Goal: Transaction & Acquisition: Register for event/course

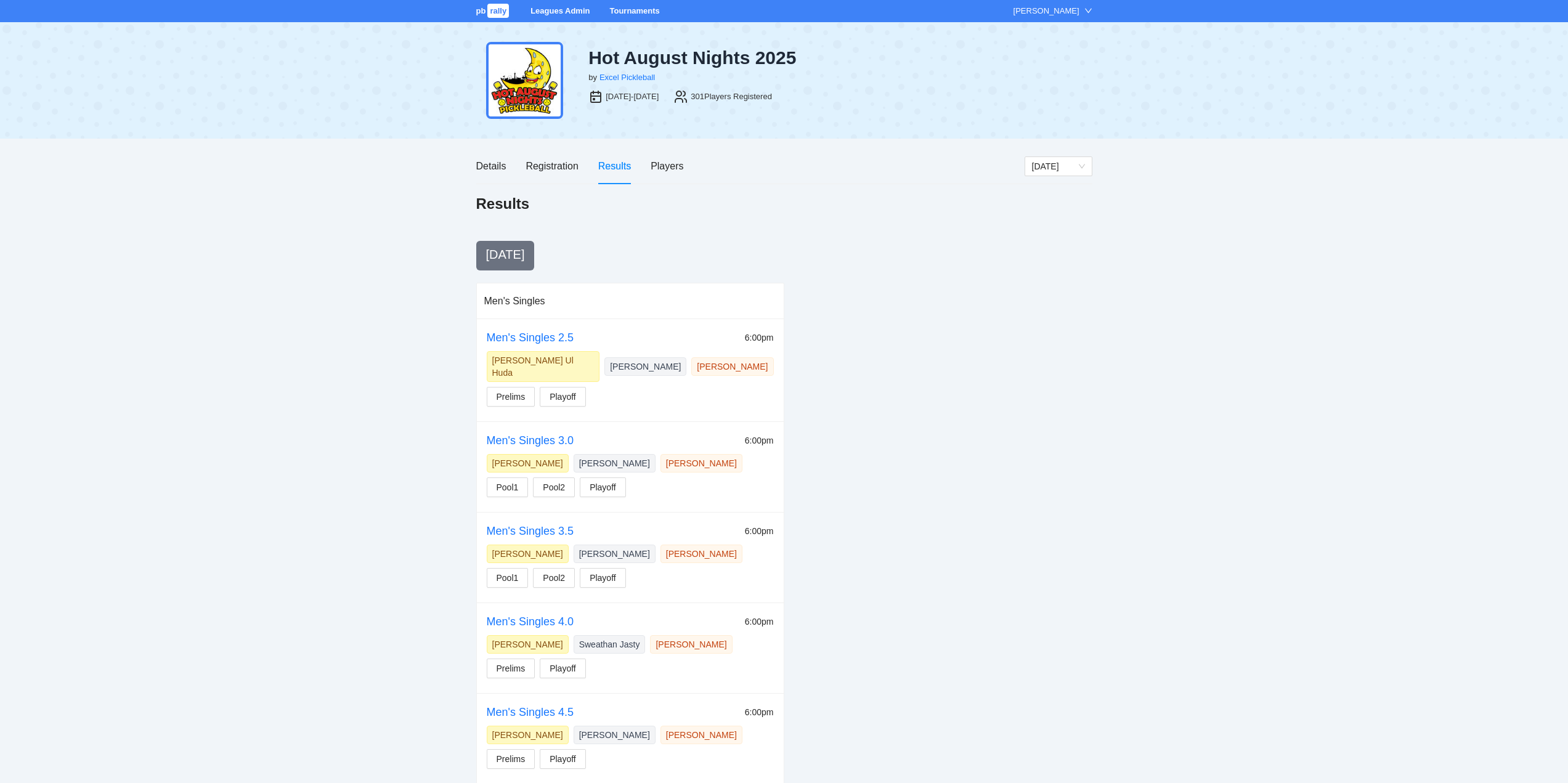
drag, startPoint x: 632, startPoint y: 12, endPoint x: 632, endPoint y: 18, distance: 6.0
click at [632, 12] on link "Tournaments" at bounding box center [634, 11] width 50 height 9
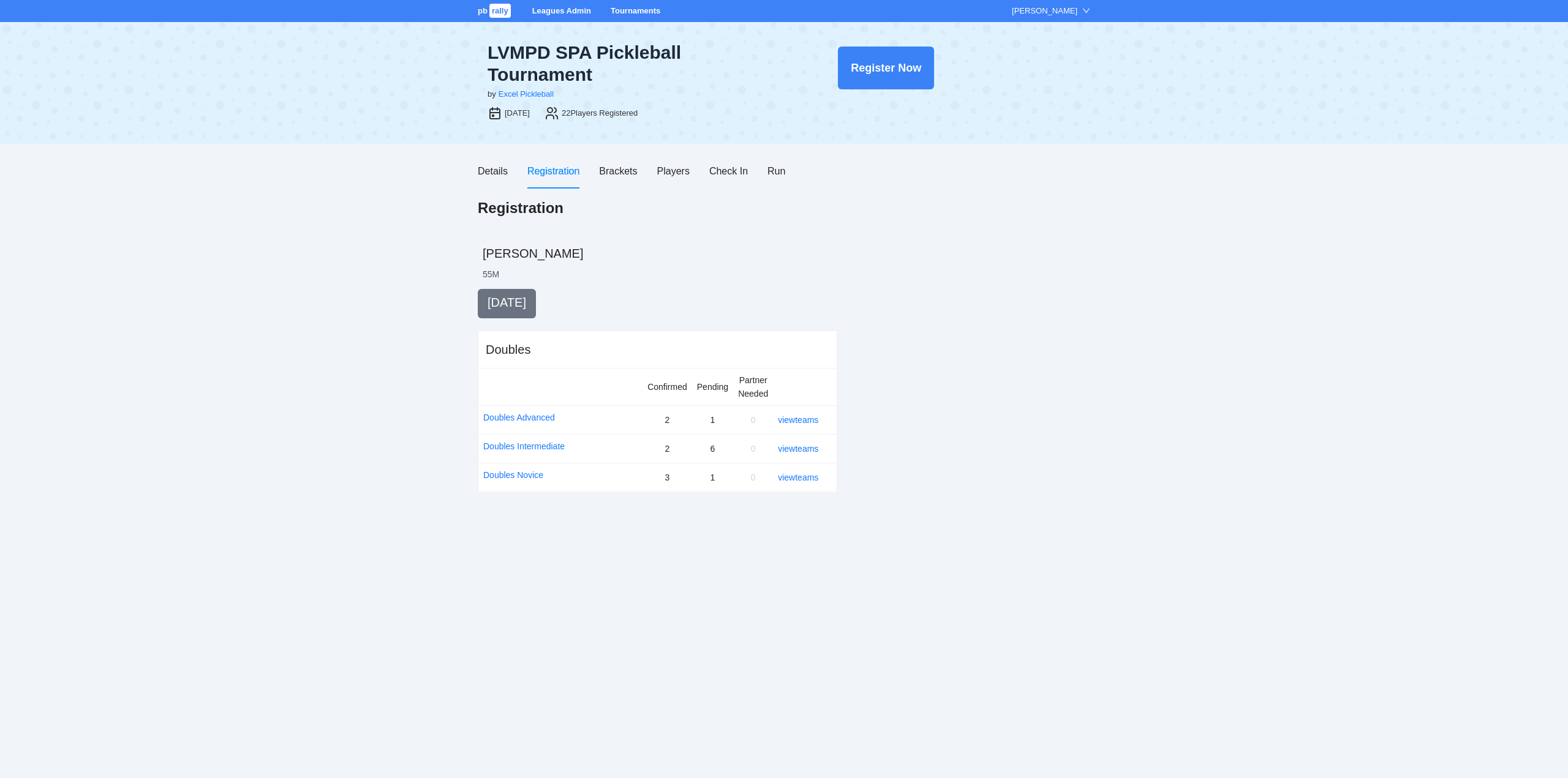
click at [635, 11] on link "Tournaments" at bounding box center [635, 11] width 50 height 9
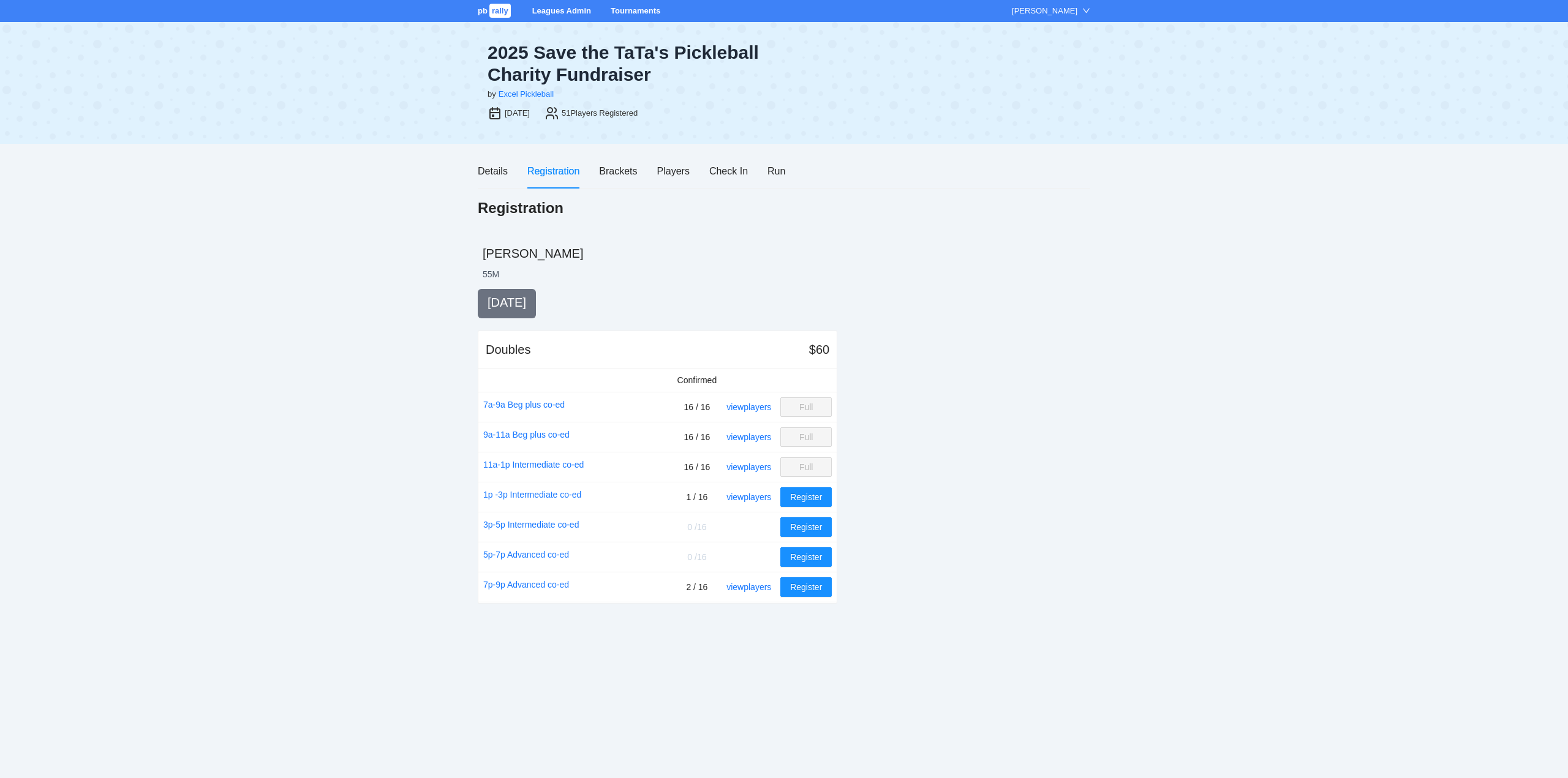
click at [623, 6] on link "Tournaments" at bounding box center [635, 11] width 50 height 9
click at [632, 11] on link "Tournaments" at bounding box center [635, 11] width 50 height 9
